Goal: Complete application form: Complete application form

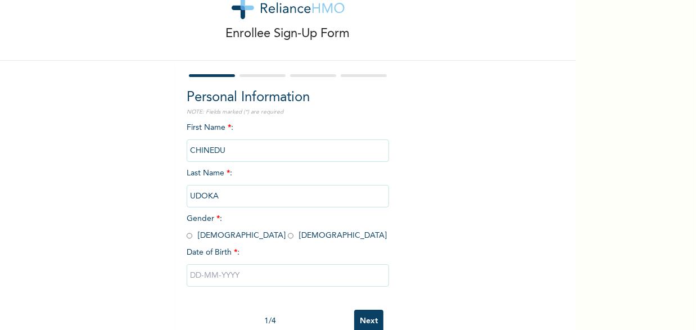
scroll to position [69, 0]
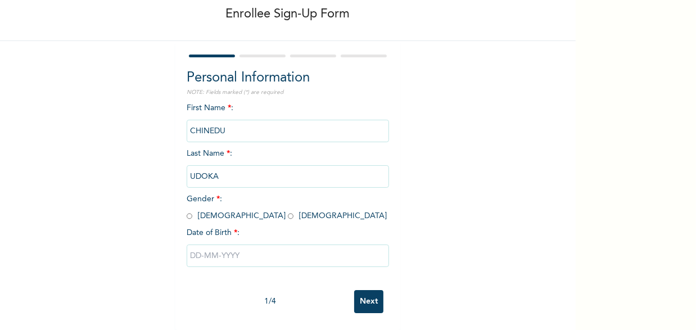
click at [187, 211] on input "radio" at bounding box center [190, 216] width 6 height 11
radio input "true"
click at [226, 249] on input "text" at bounding box center [288, 255] width 202 height 22
select select "9"
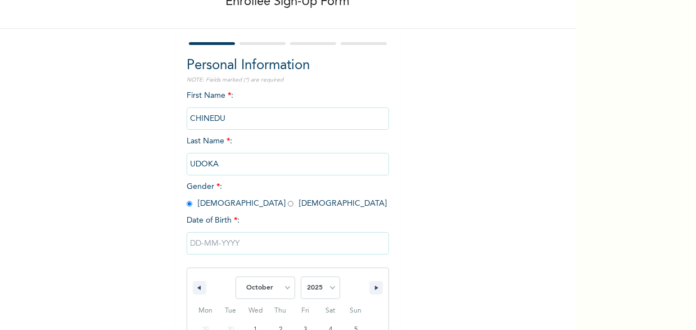
scroll to position [184, 0]
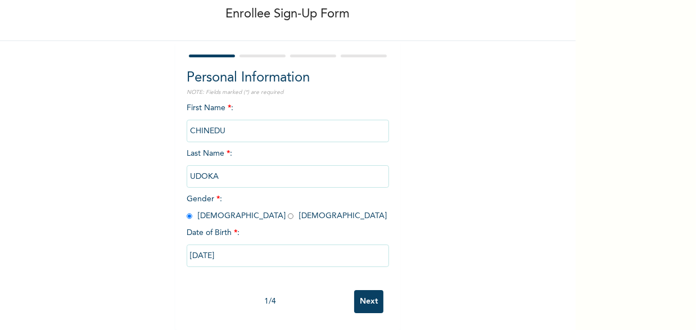
type input "[DATE]"
click at [221, 247] on input "[DATE]" at bounding box center [288, 255] width 202 height 22
select select "9"
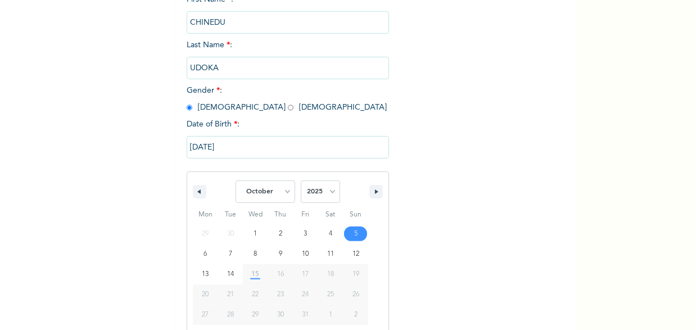
scroll to position [184, 0]
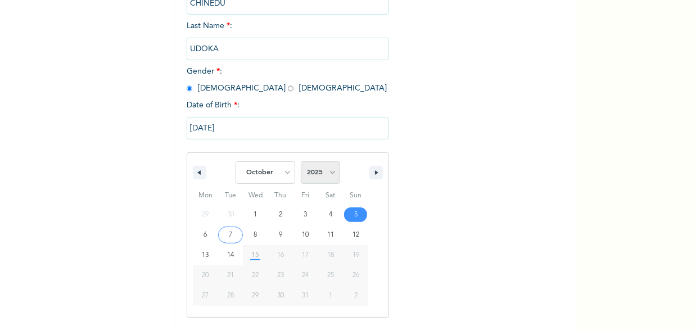
click at [320, 170] on select "2025 2024 2023 2022 2021 2020 2019 2018 2017 2016 2015 2014 2013 2012 2011 2010…" at bounding box center [320, 172] width 39 height 22
select select "1988"
click at [301, 163] on select "2025 2024 2023 2022 2021 2020 2019 2018 2017 2016 2015 2014 2013 2012 2011 2010…" at bounding box center [320, 172] width 39 height 22
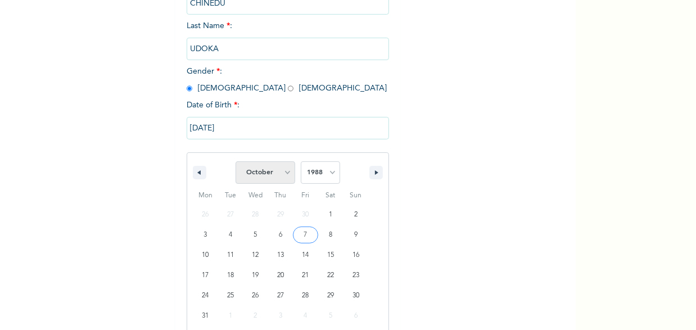
click at [279, 176] on select "January February March April May June July August September October November De…" at bounding box center [265, 172] width 60 height 22
select select "11"
click at [235, 163] on select "January February March April May June July August September October November De…" at bounding box center [265, 172] width 60 height 22
type input "[DATE]"
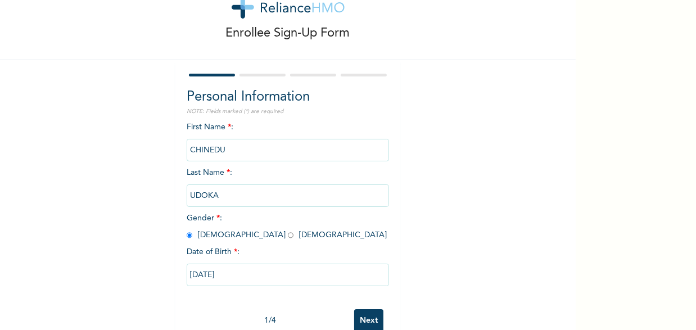
scroll to position [69, 0]
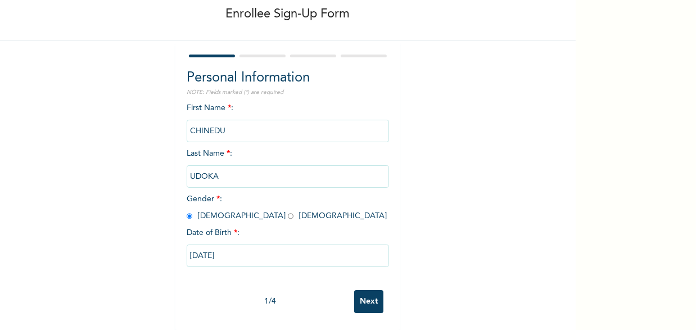
click at [364, 290] on input "Next" at bounding box center [368, 301] width 29 height 23
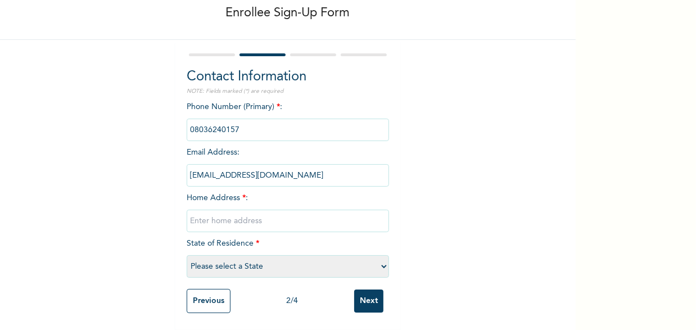
click at [240, 216] on input "text" at bounding box center [288, 221] width 202 height 22
type input "[GEOGRAPHIC_DATA] RUMUIGBO PORTHARCOURT"
click at [274, 258] on select "Please select a State [PERSON_NAME] (FCT) [PERSON_NAME] Ibom [GEOGRAPHIC_DATA] …" at bounding box center [288, 266] width 202 height 22
select select "33"
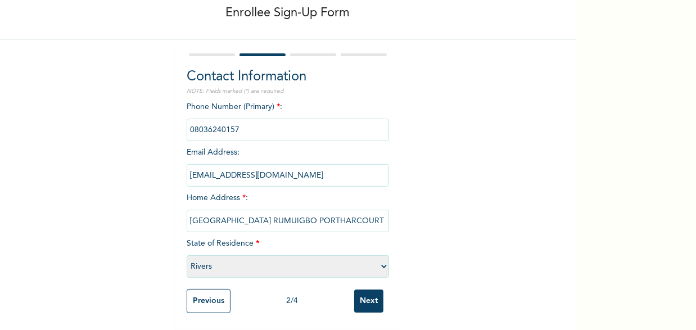
click at [187, 255] on select "Please select a State [PERSON_NAME] (FCT) [PERSON_NAME] Ibom [GEOGRAPHIC_DATA] …" at bounding box center [288, 266] width 202 height 22
click at [359, 290] on input "Next" at bounding box center [368, 300] width 29 height 23
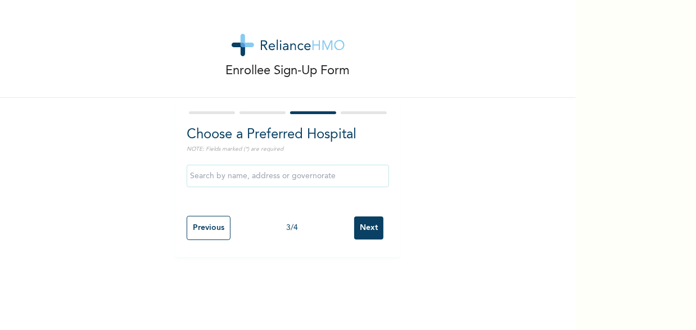
scroll to position [0, 0]
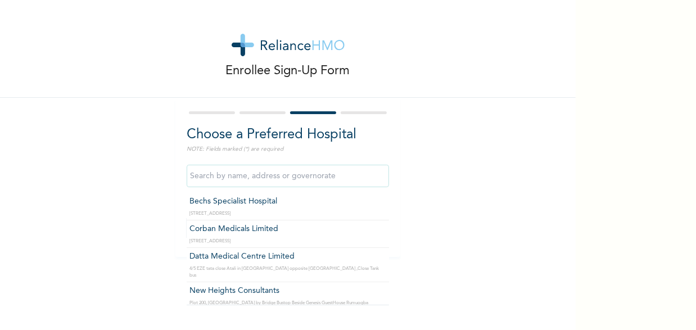
click at [244, 172] on input "text" at bounding box center [288, 176] width 202 height 22
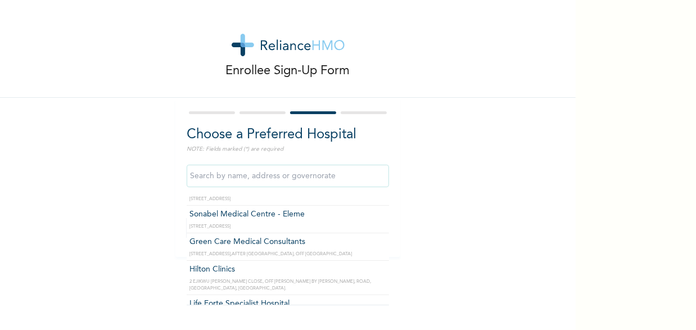
scroll to position [211, 0]
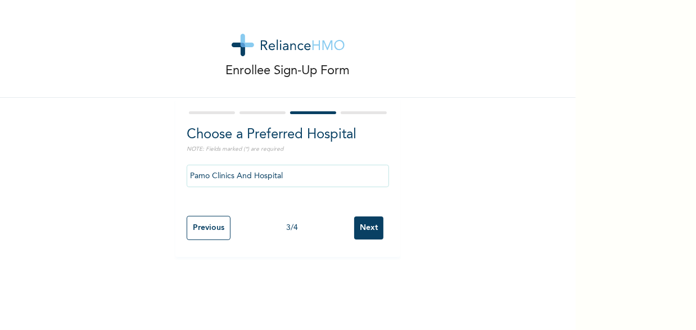
click at [310, 181] on input "Pamo Clinics And Hospital" at bounding box center [288, 176] width 202 height 22
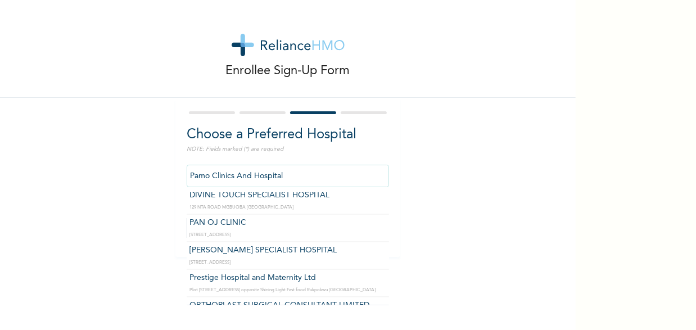
scroll to position [1541, 0]
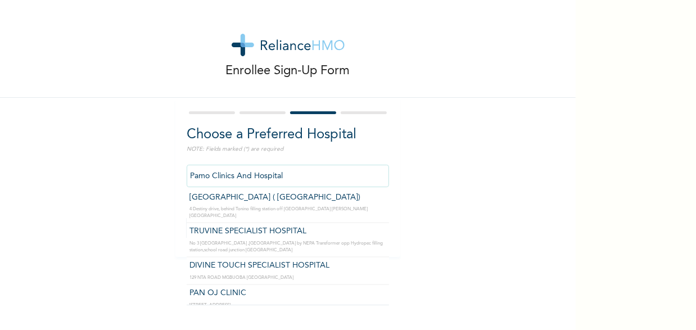
type input "[GEOGRAPHIC_DATA] ( [GEOGRAPHIC_DATA])"
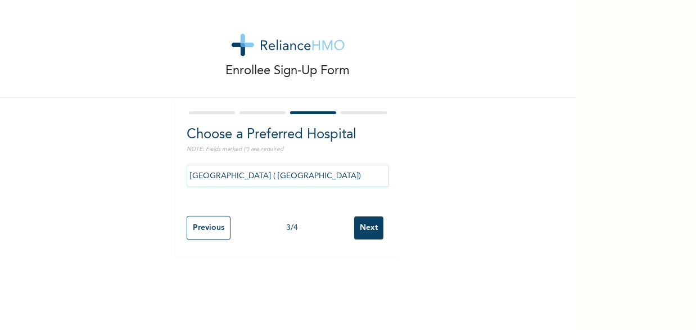
click at [367, 222] on input "Next" at bounding box center [368, 227] width 29 height 23
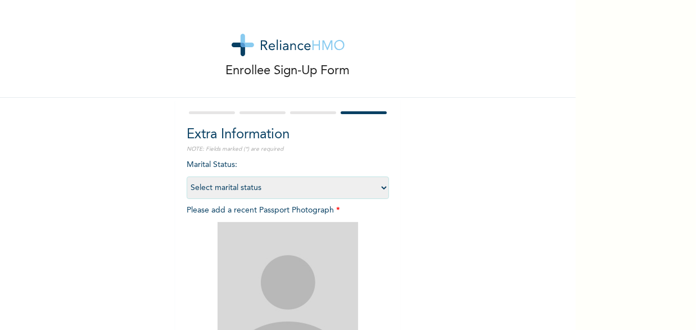
click at [342, 185] on select "Select marital status [DEMOGRAPHIC_DATA] Married [DEMOGRAPHIC_DATA] Widow/[DEMO…" at bounding box center [288, 187] width 202 height 22
select select "1"
click at [187, 176] on select "Select marital status [DEMOGRAPHIC_DATA] Married [DEMOGRAPHIC_DATA] Widow/[DEMO…" at bounding box center [288, 187] width 202 height 22
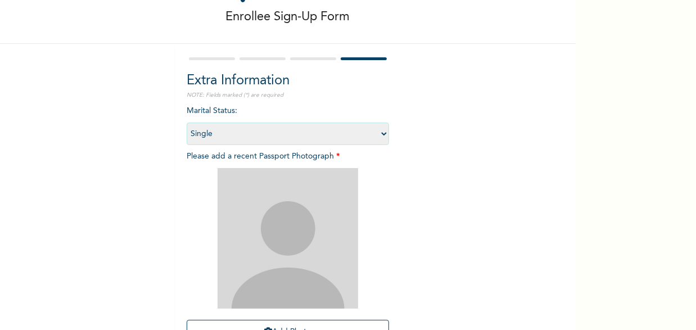
scroll to position [140, 0]
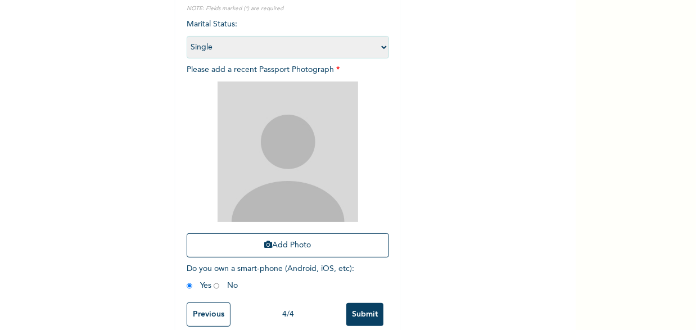
click at [270, 151] on img at bounding box center [287, 151] width 140 height 140
click at [272, 159] on img at bounding box center [287, 151] width 140 height 140
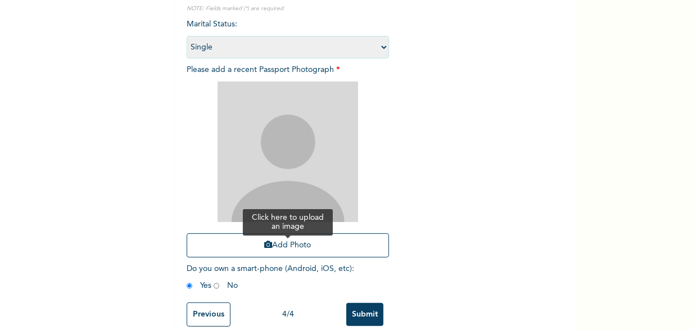
click at [270, 243] on button "Add Photo" at bounding box center [288, 245] width 202 height 24
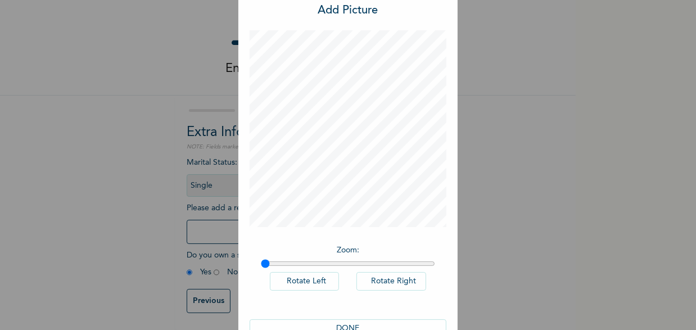
scroll to position [62, 0]
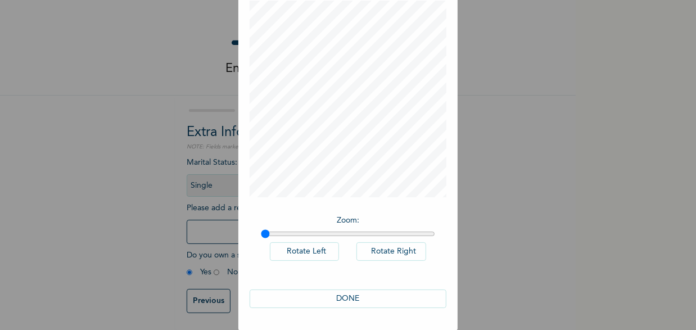
click at [347, 299] on button "DONE" at bounding box center [347, 298] width 197 height 19
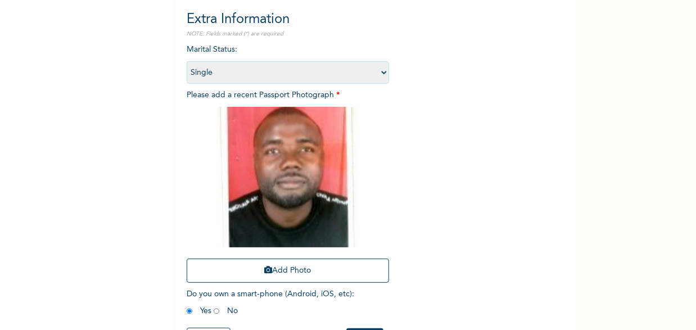
scroll to position [165, 0]
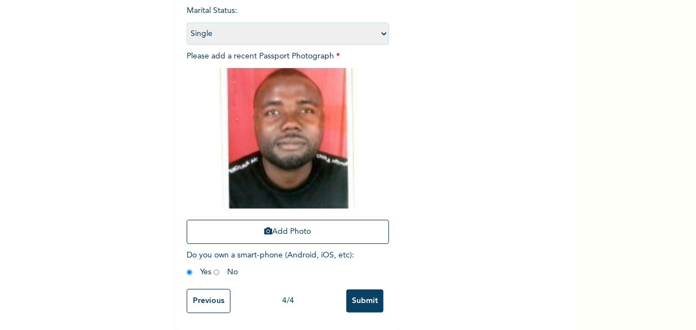
click at [358, 289] on input "Submit" at bounding box center [364, 300] width 37 height 23
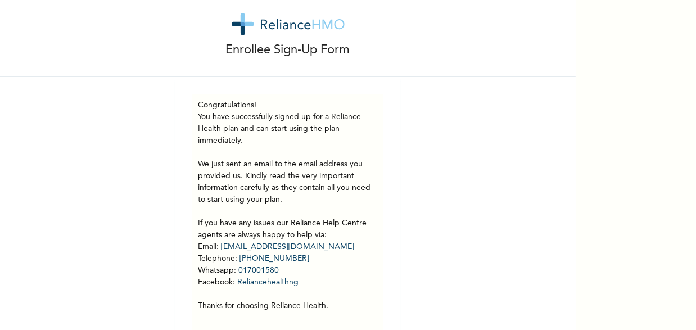
scroll to position [0, 0]
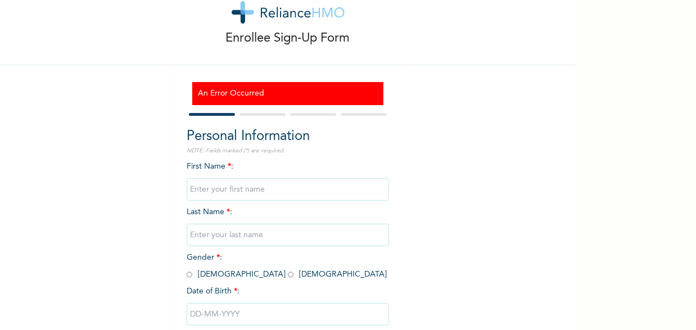
scroll to position [103, 0]
